Goal: Communication & Community: Answer question/provide support

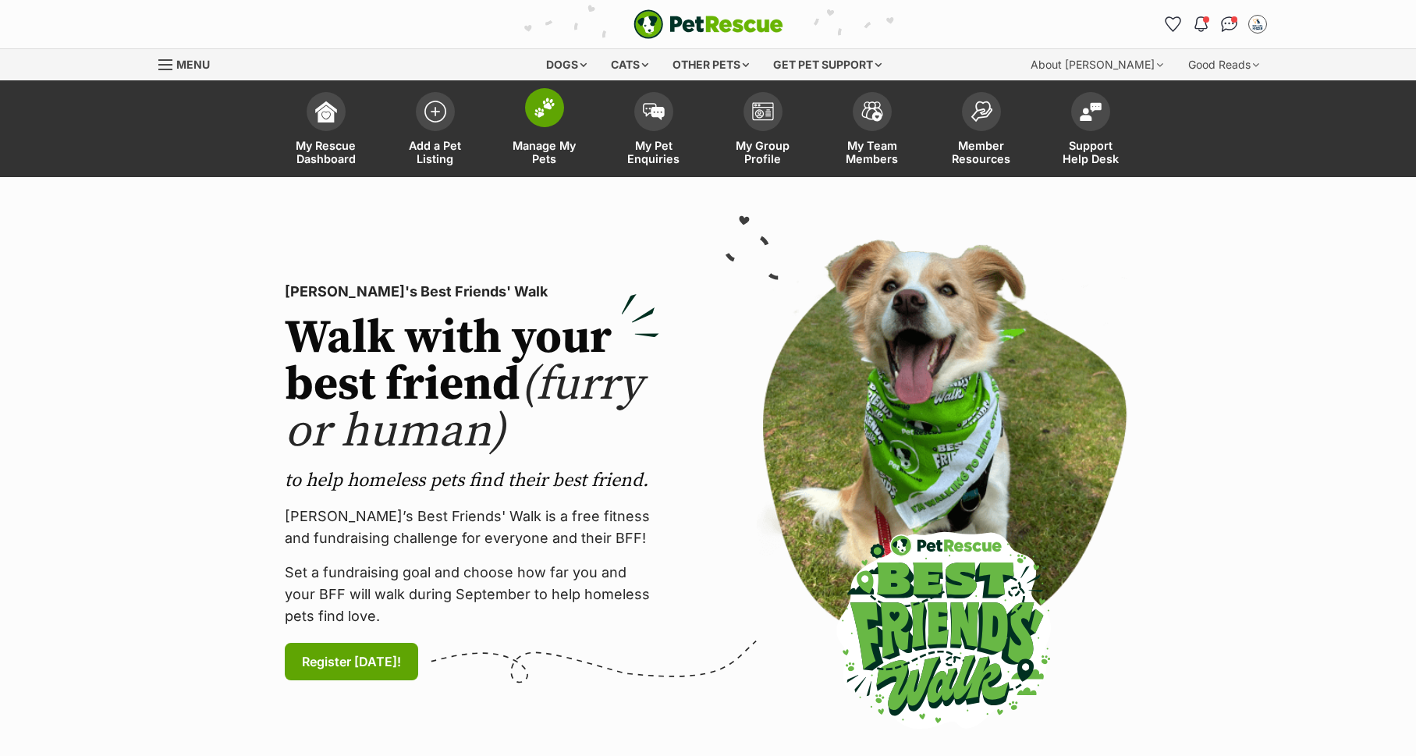
click at [545, 130] on link "Manage My Pets" at bounding box center [544, 130] width 109 height 93
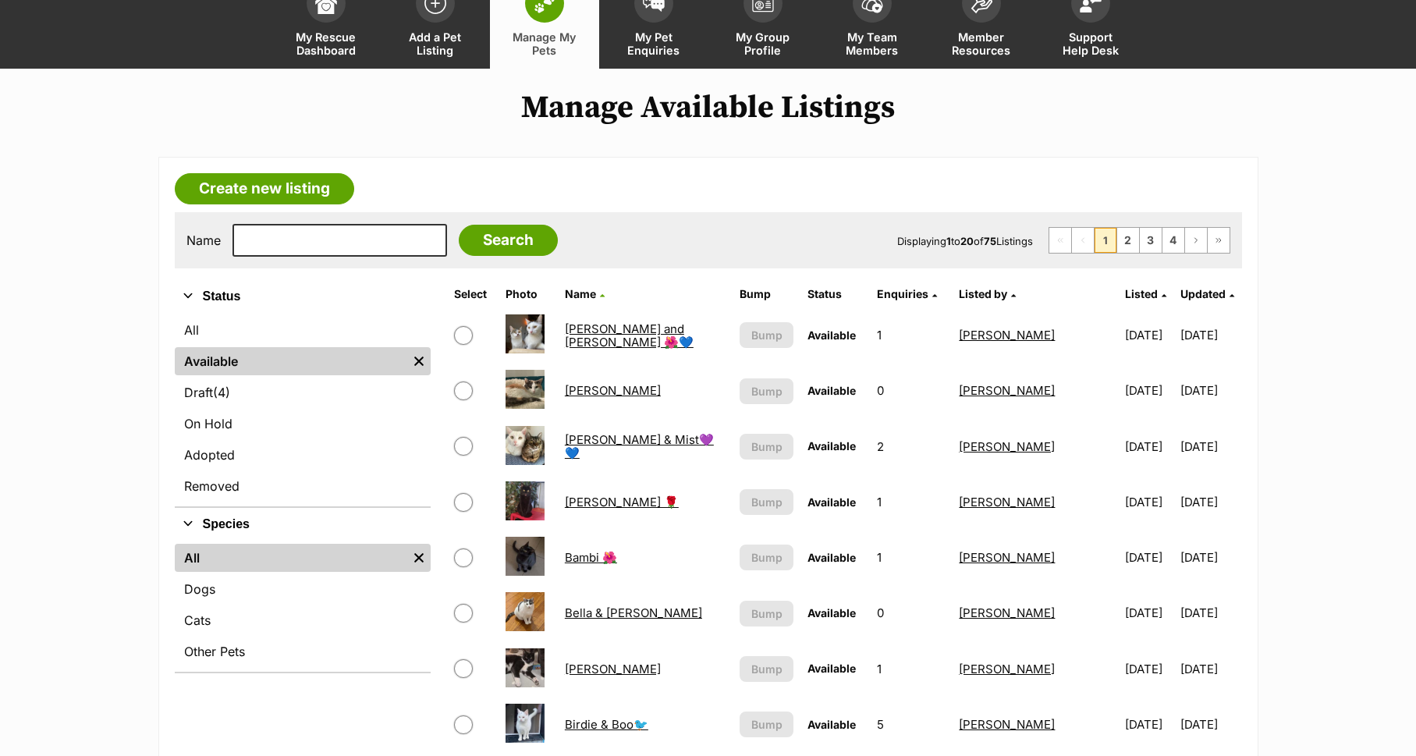
scroll to position [103, 0]
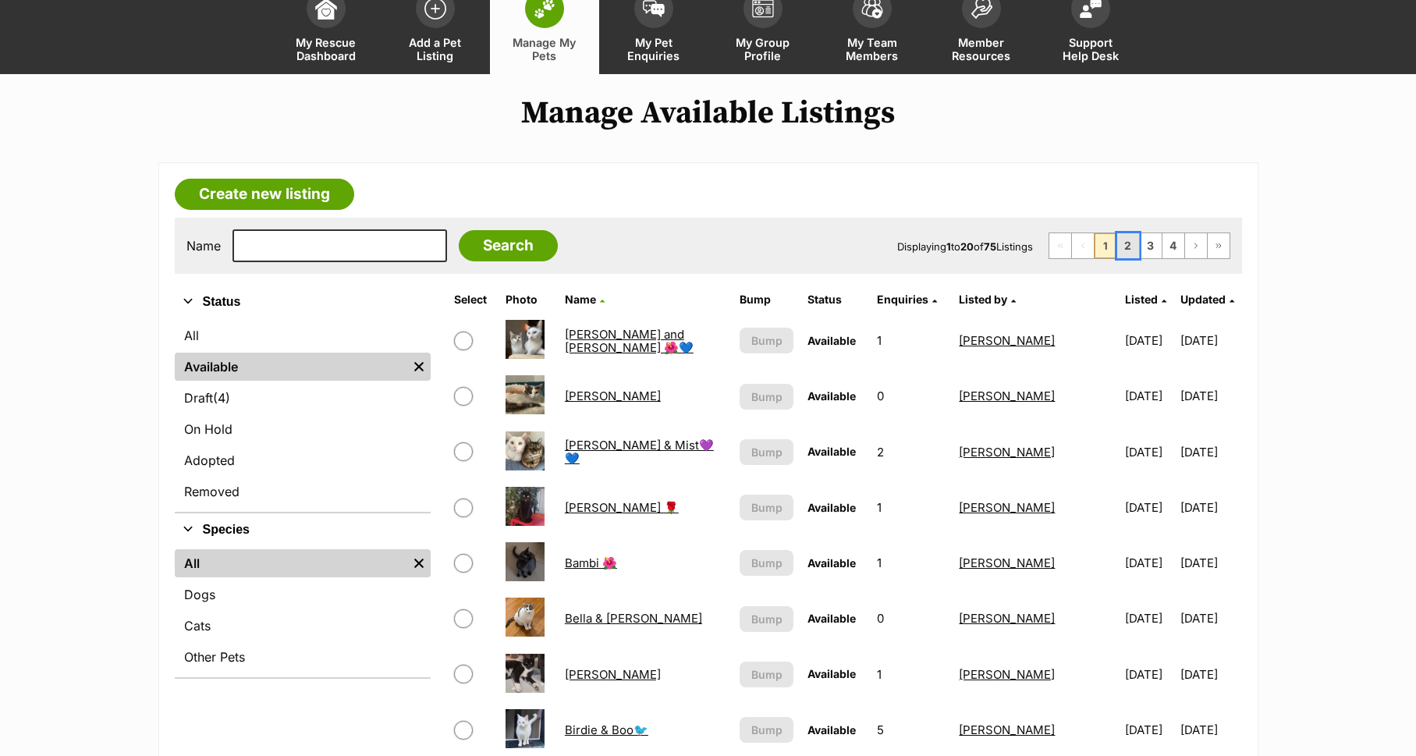
click at [1134, 247] on link "2" at bounding box center [1128, 245] width 22 height 25
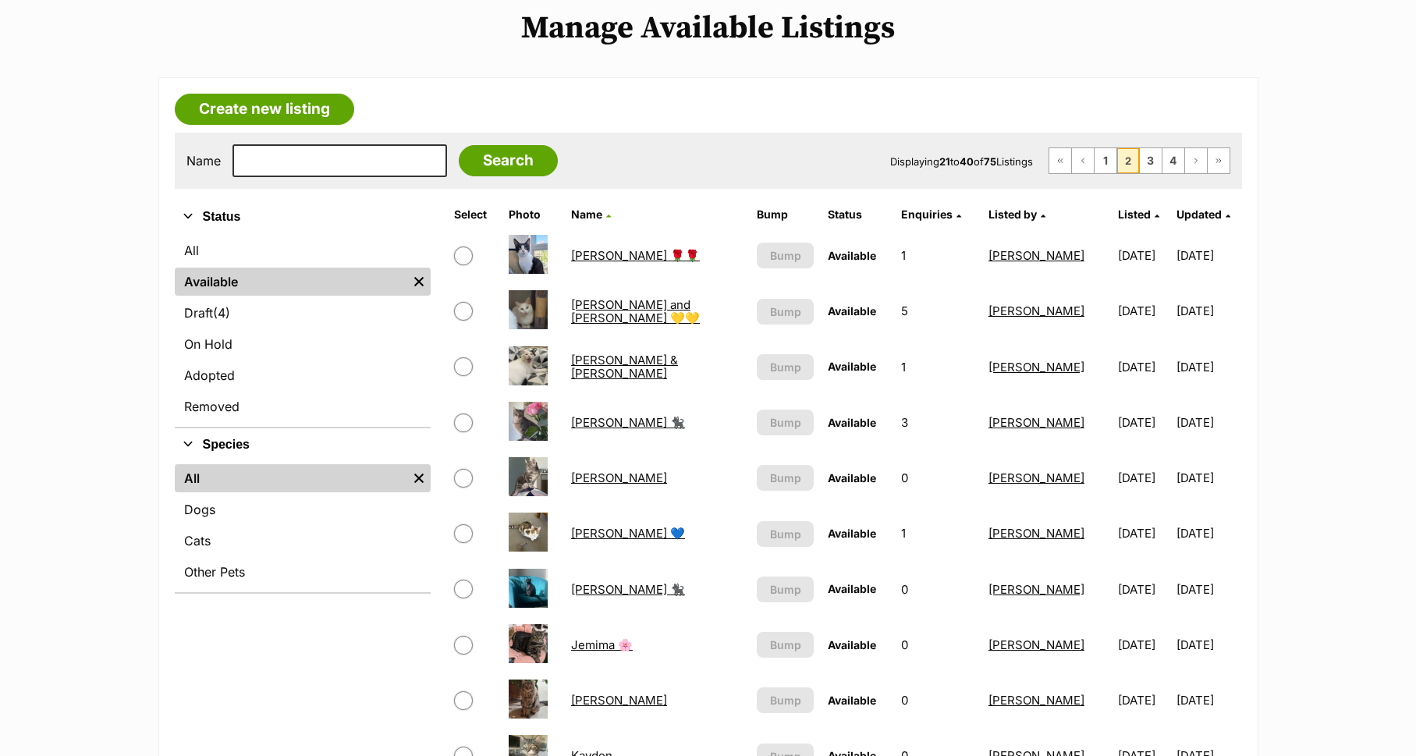
scroll to position [260, 0]
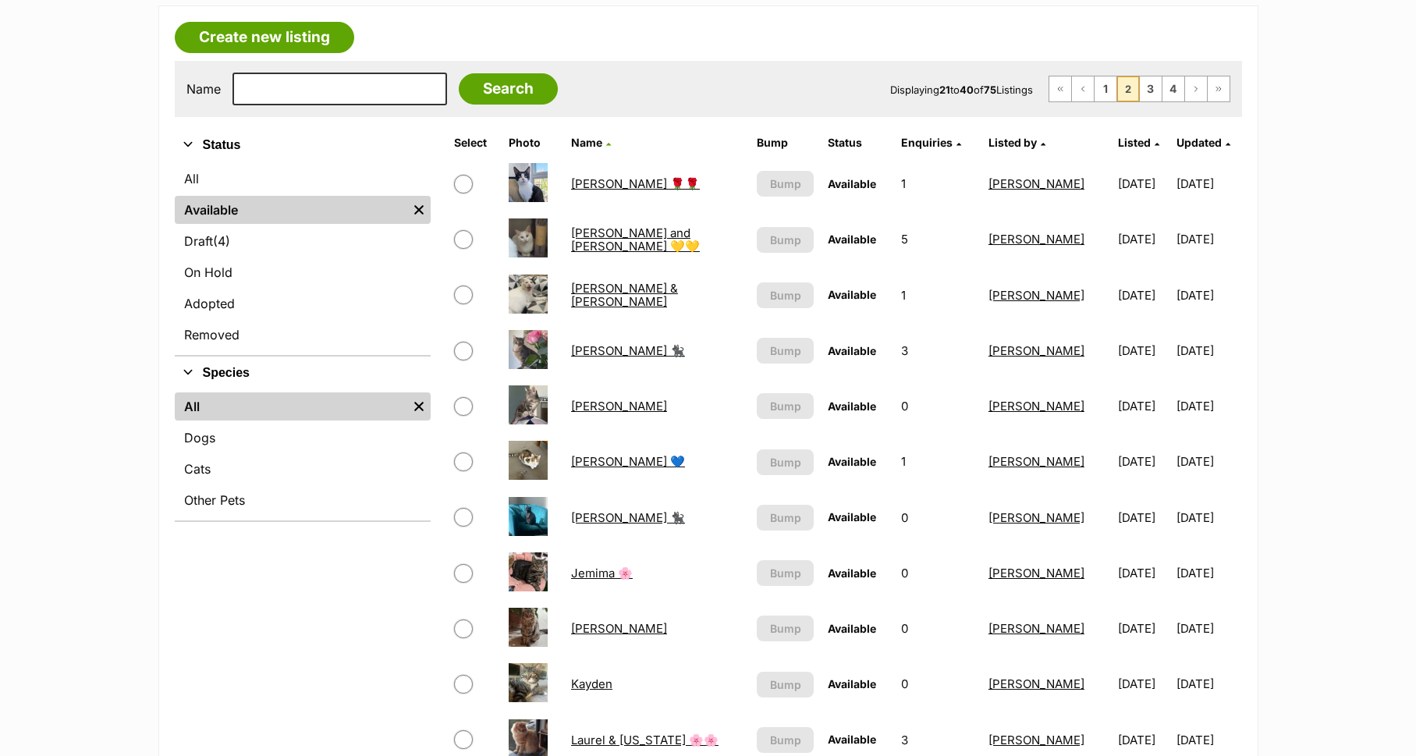
click at [574, 182] on link "[PERSON_NAME] 🌹🌹" at bounding box center [635, 183] width 129 height 15
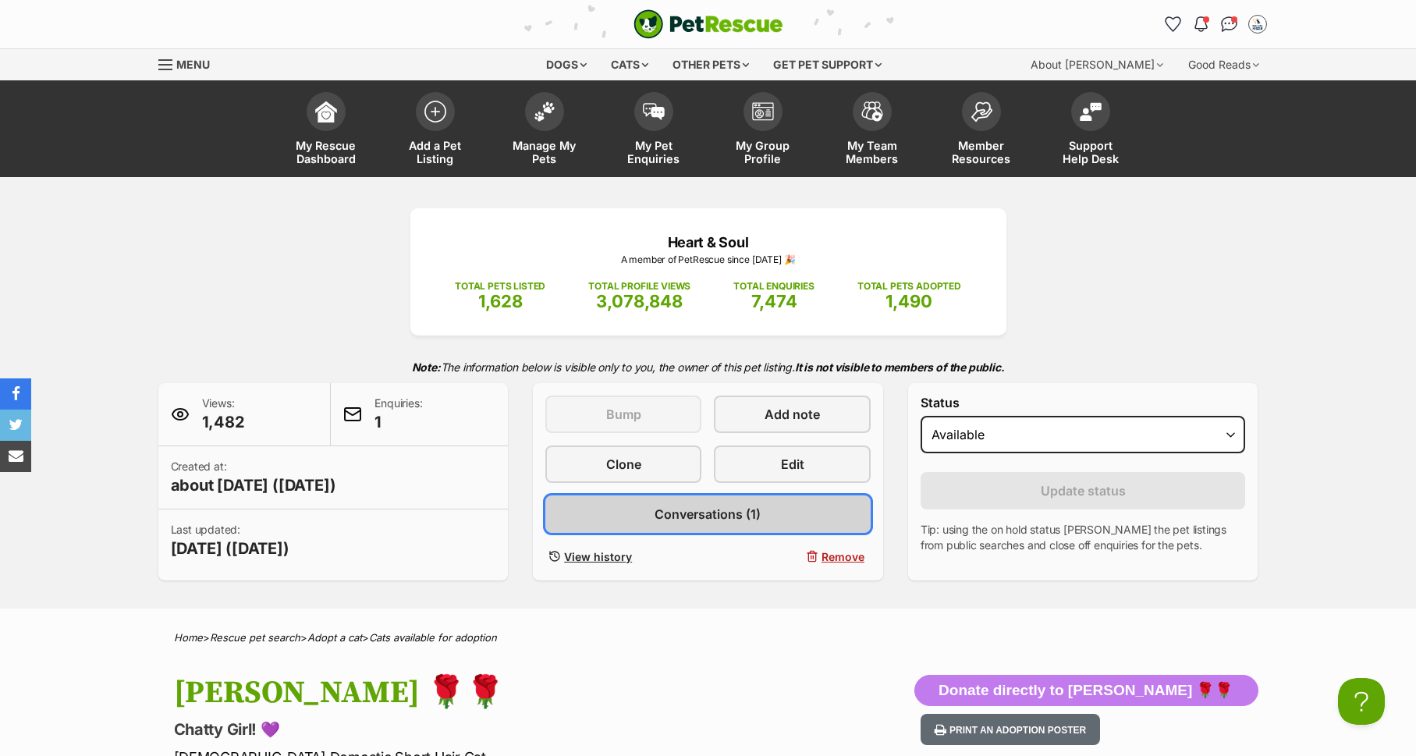
click at [696, 523] on span "Conversations (1)" at bounding box center [708, 514] width 106 height 19
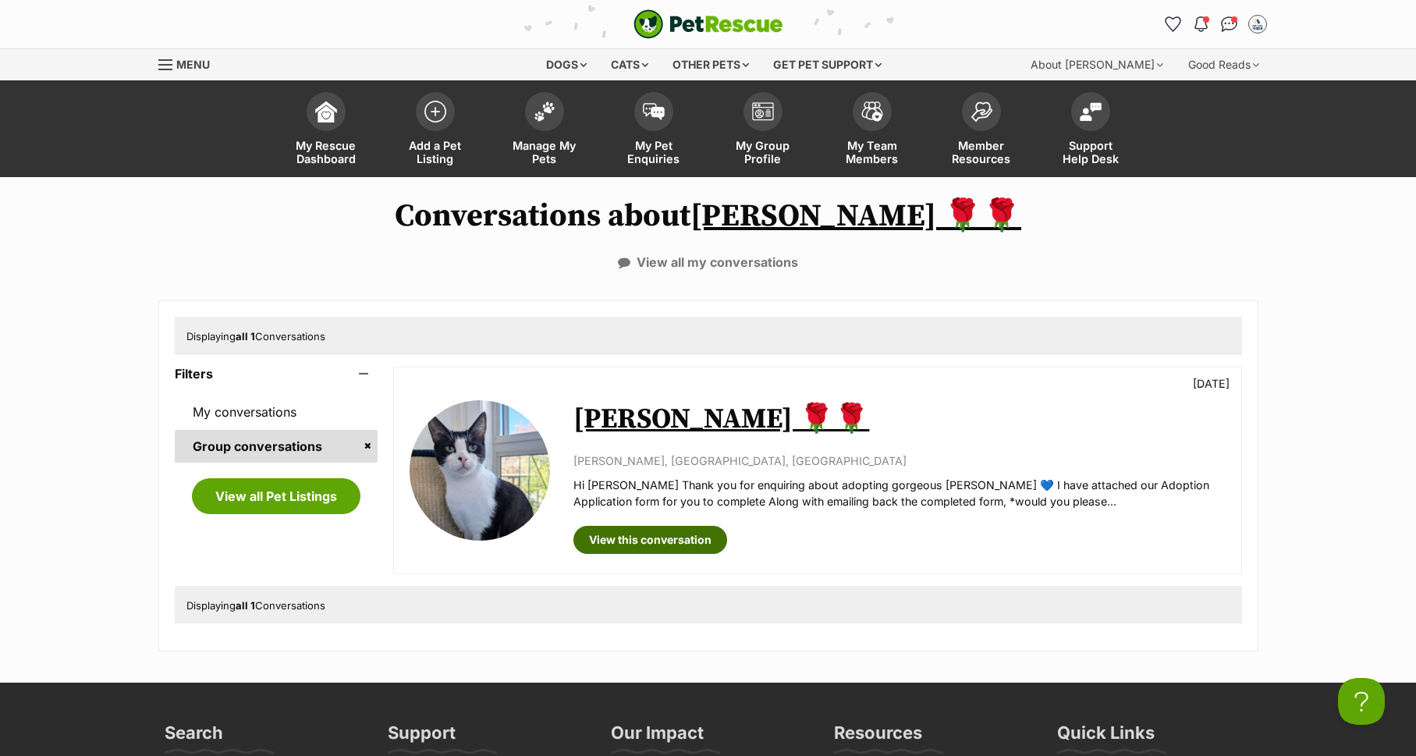
click at [656, 541] on link "View this conversation" at bounding box center [650, 540] width 154 height 28
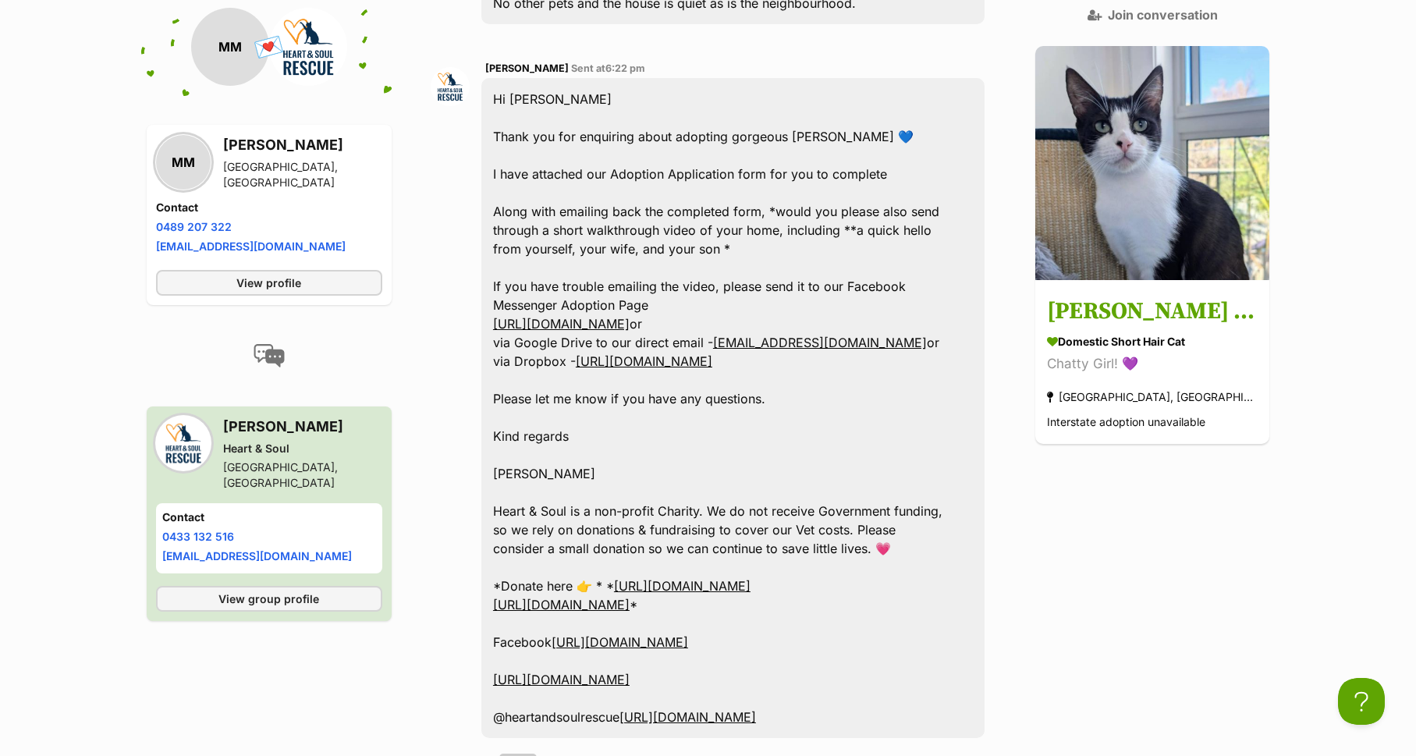
scroll to position [733, 0]
